Goal: Check status

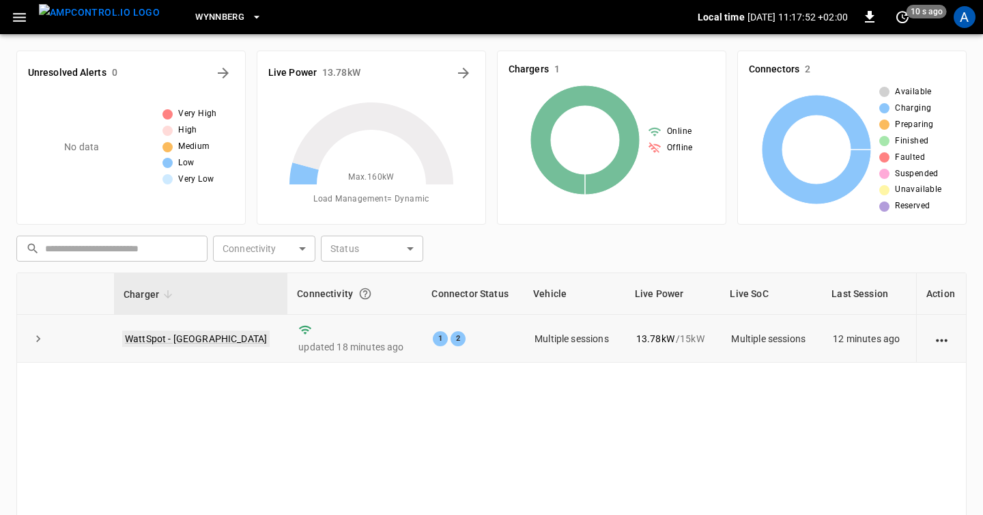
click at [163, 339] on link "WattSpot - [GEOGRAPHIC_DATA]" at bounding box center [196, 339] width 148 height 16
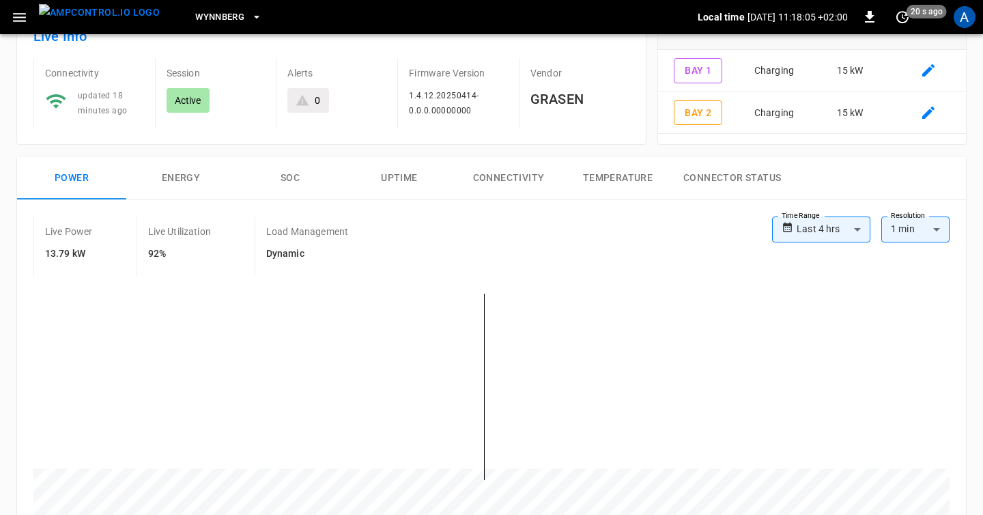
scroll to position [93, 0]
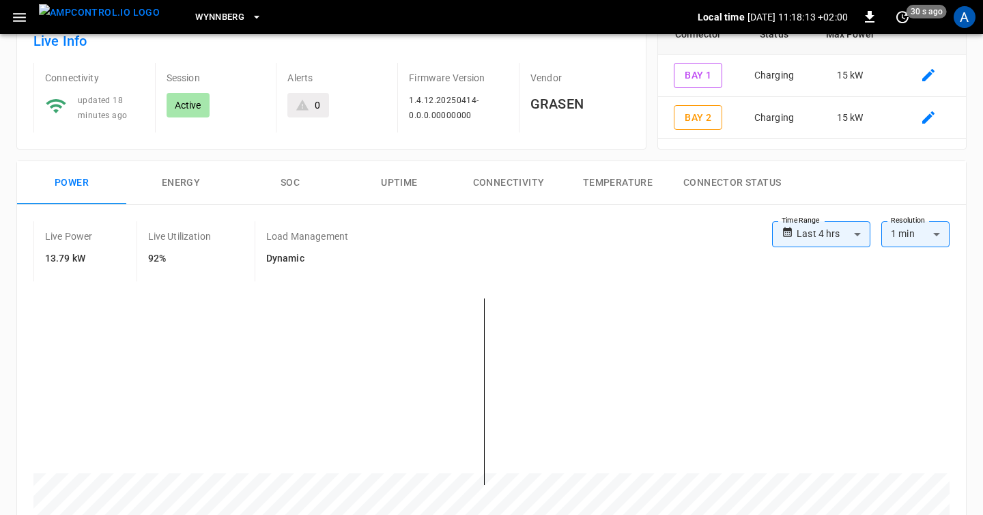
click at [179, 198] on button "Energy" at bounding box center [180, 183] width 109 height 44
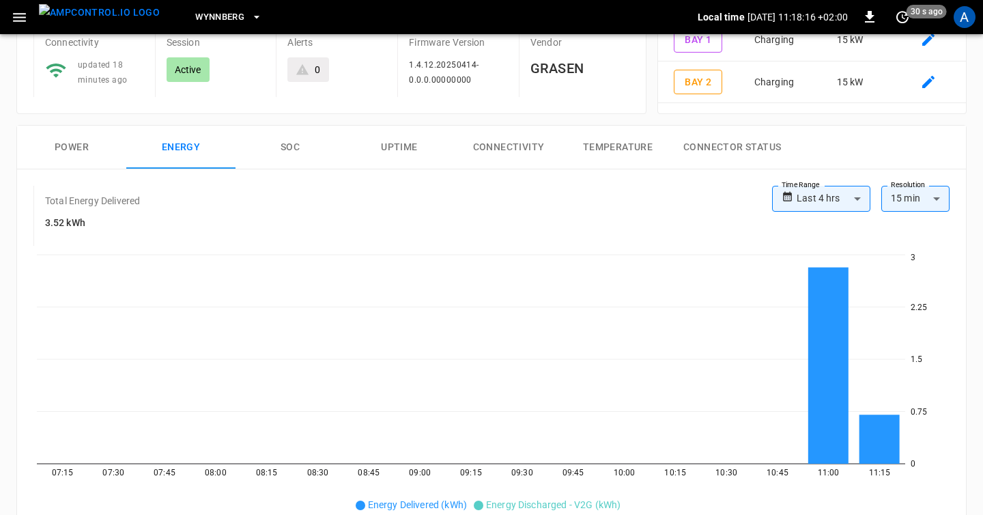
scroll to position [128, 0]
